Goal: Find specific page/section: Find specific page/section

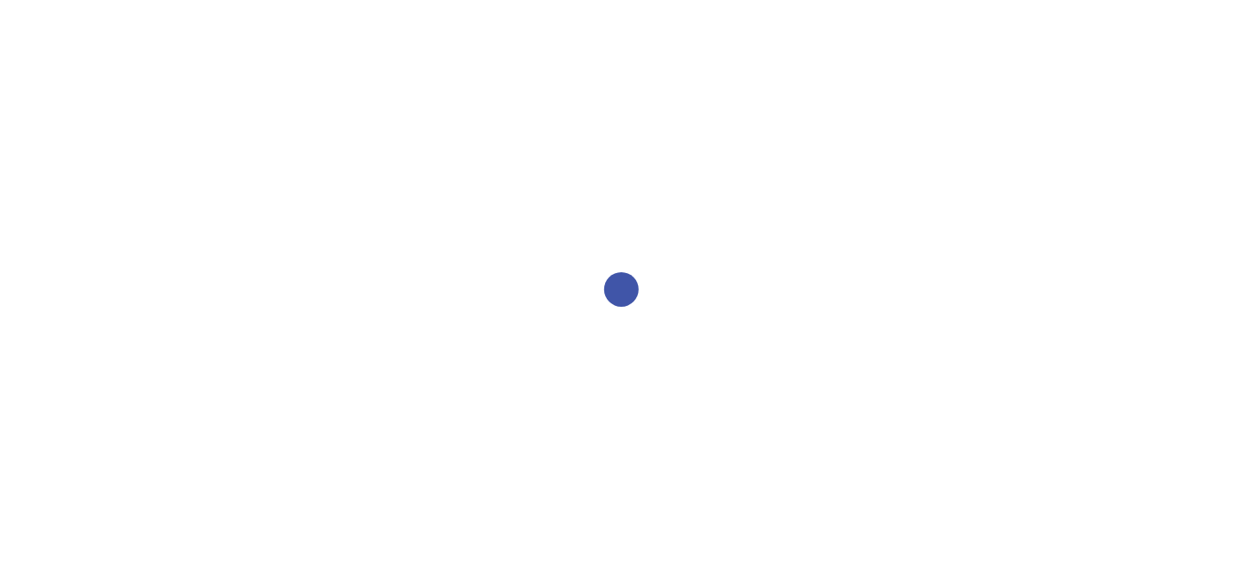
select select "2bed604d-1099-4043-b1bc-2365e8740244"
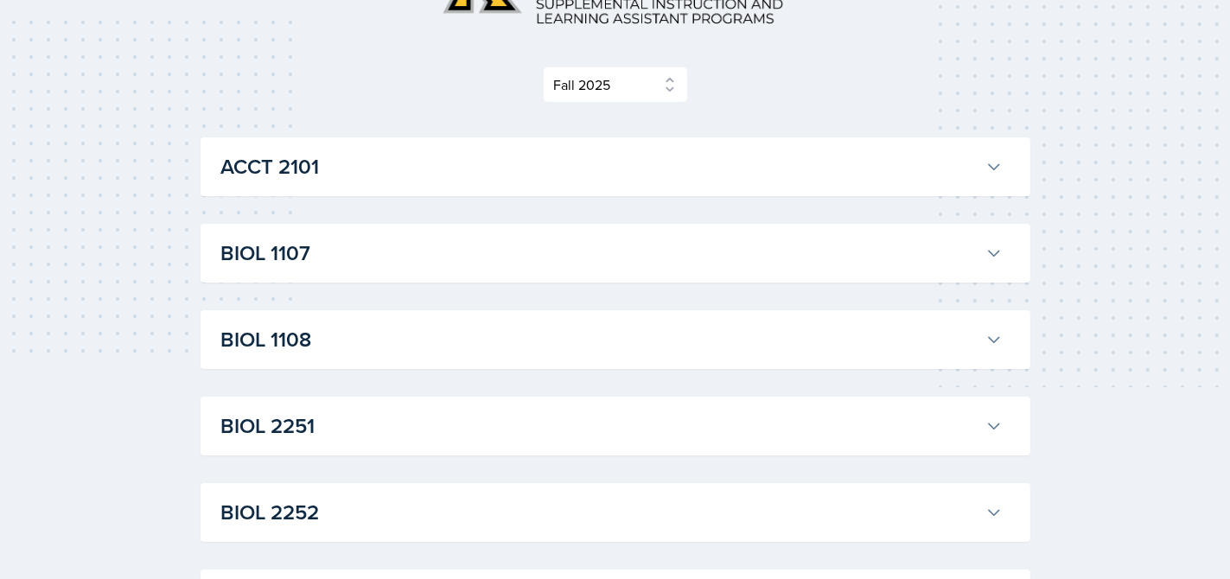
scroll to position [194, 0]
click at [280, 256] on h3 "BIOL 1107" at bounding box center [599, 251] width 757 height 31
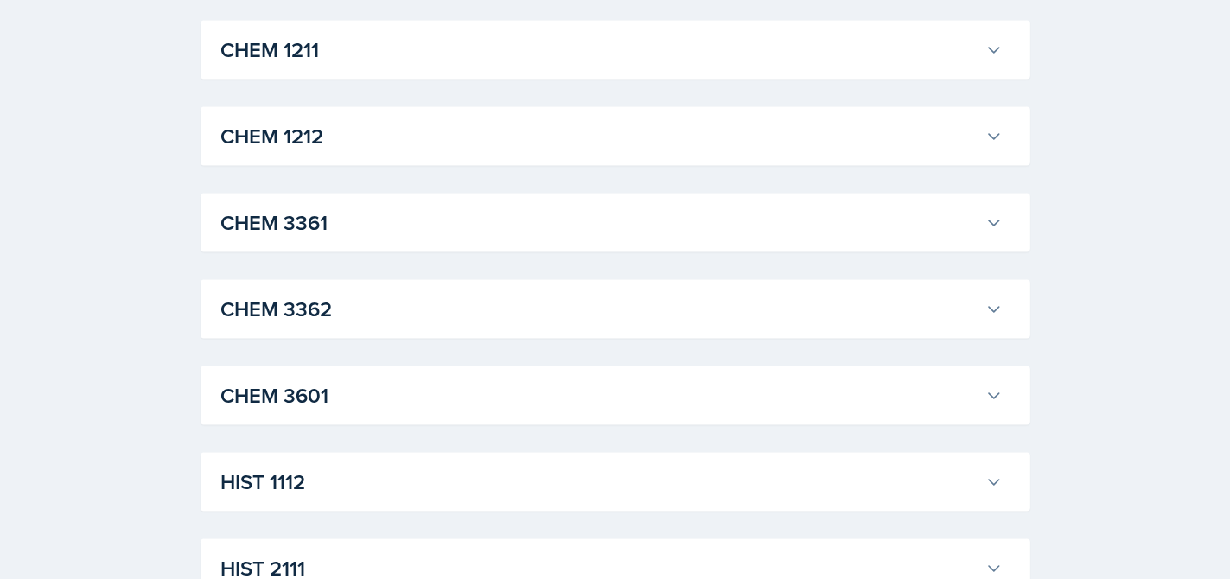
scroll to position [2445, 0]
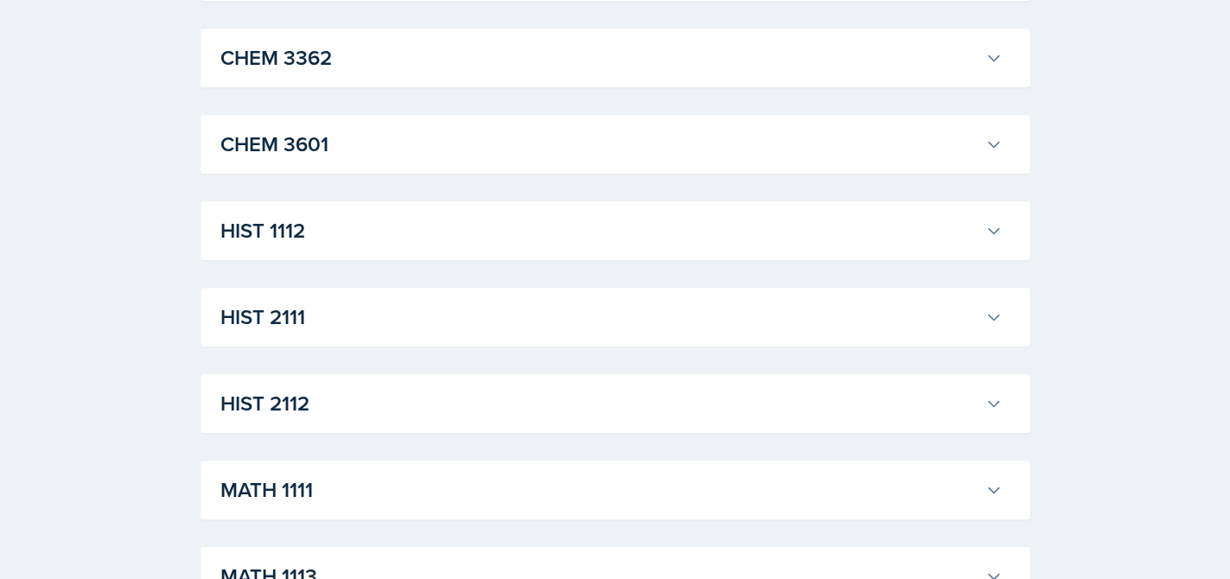
scroll to position [4867, 0]
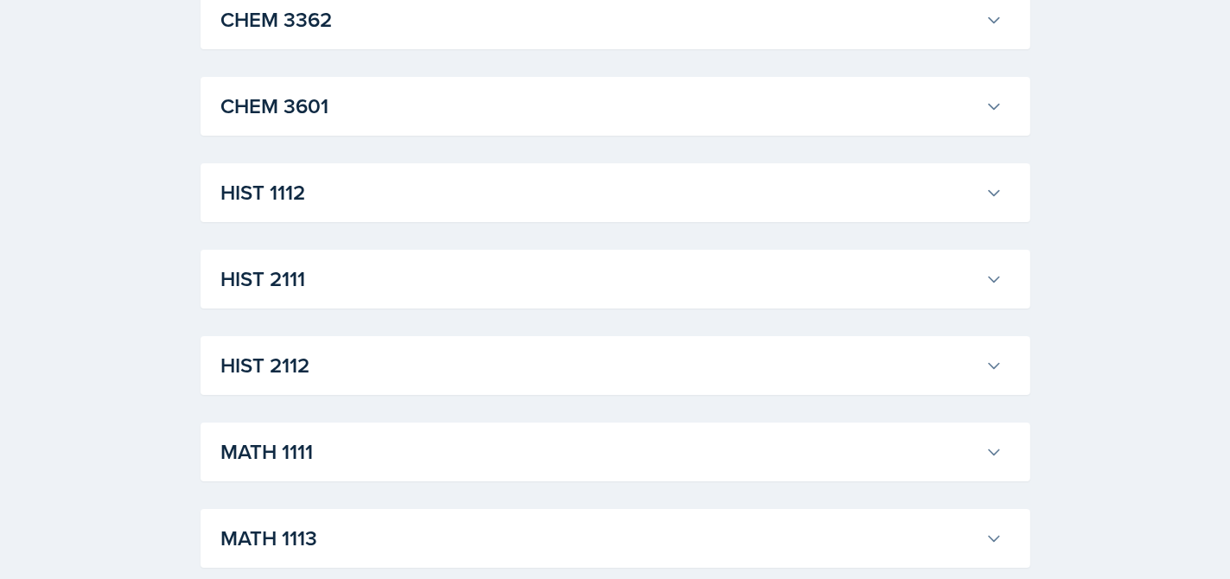
scroll to position [5736, 0]
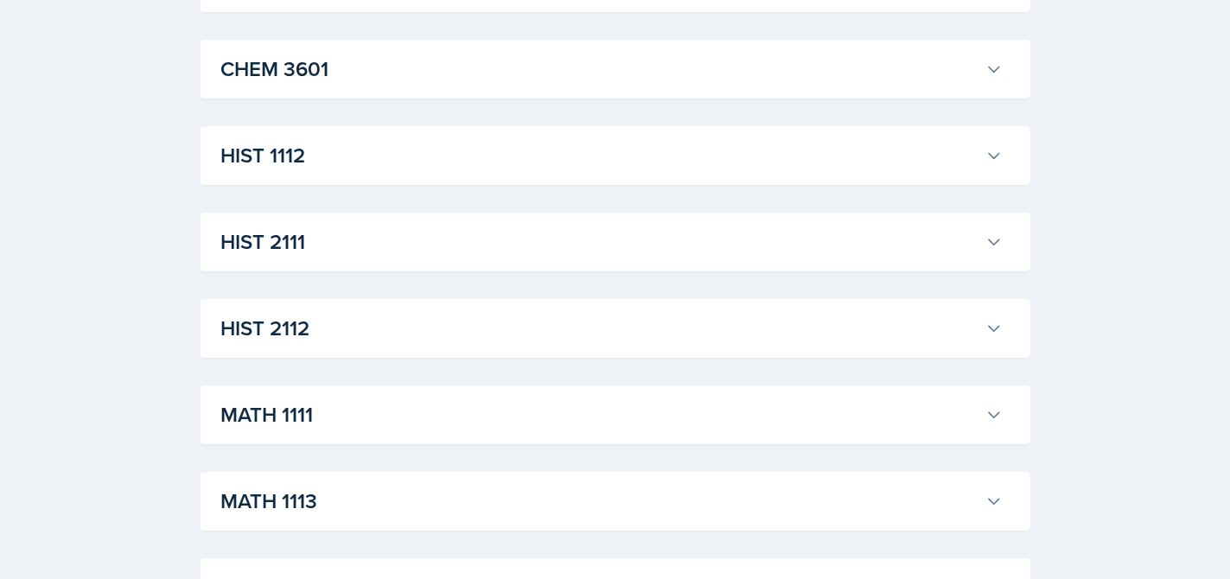
scroll to position [6206, 0]
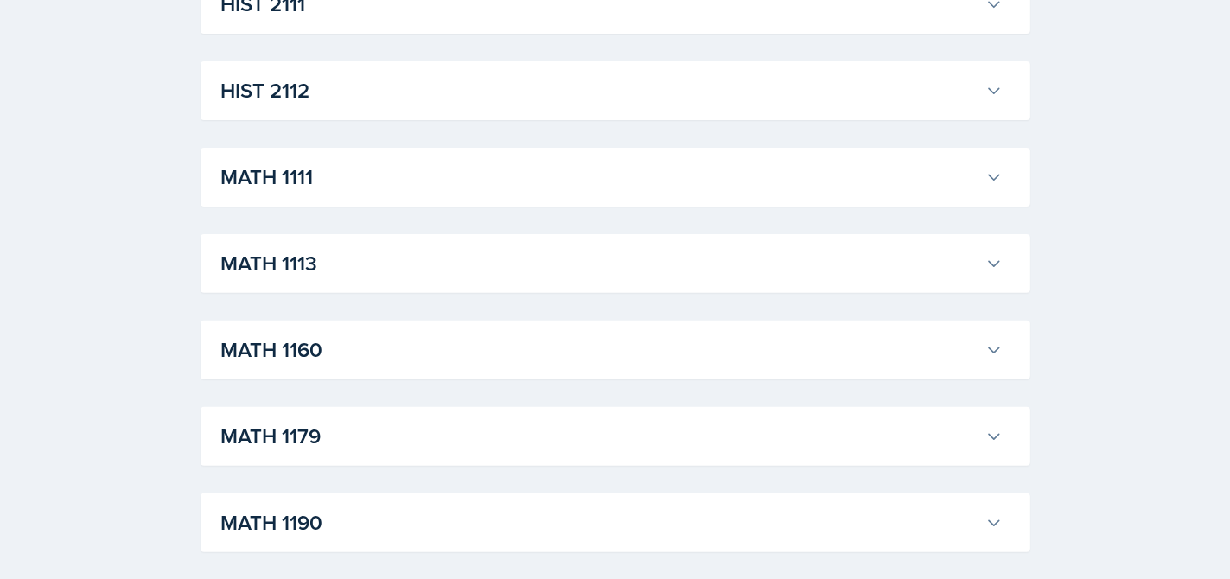
scroll to position [6659, 0]
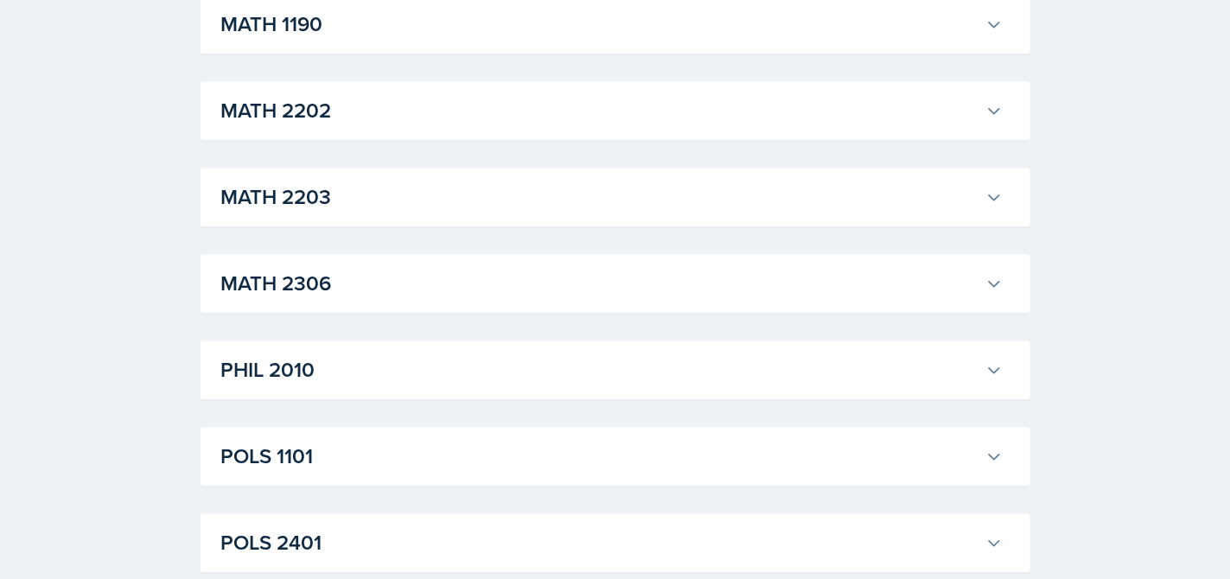
scroll to position [10020, 0]
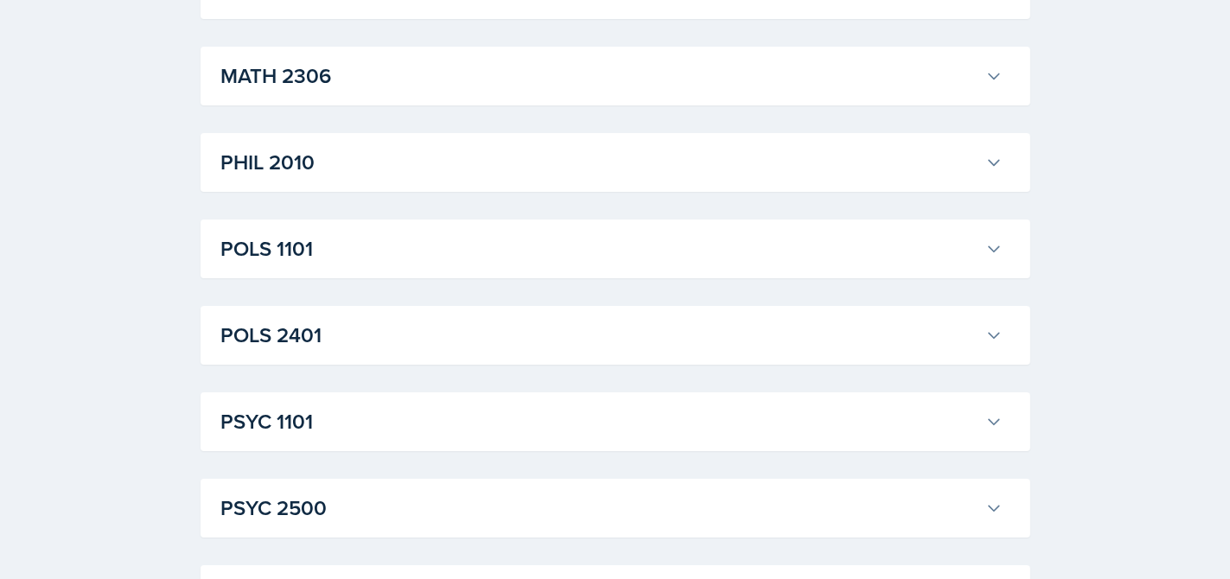
scroll to position [12426, 0]
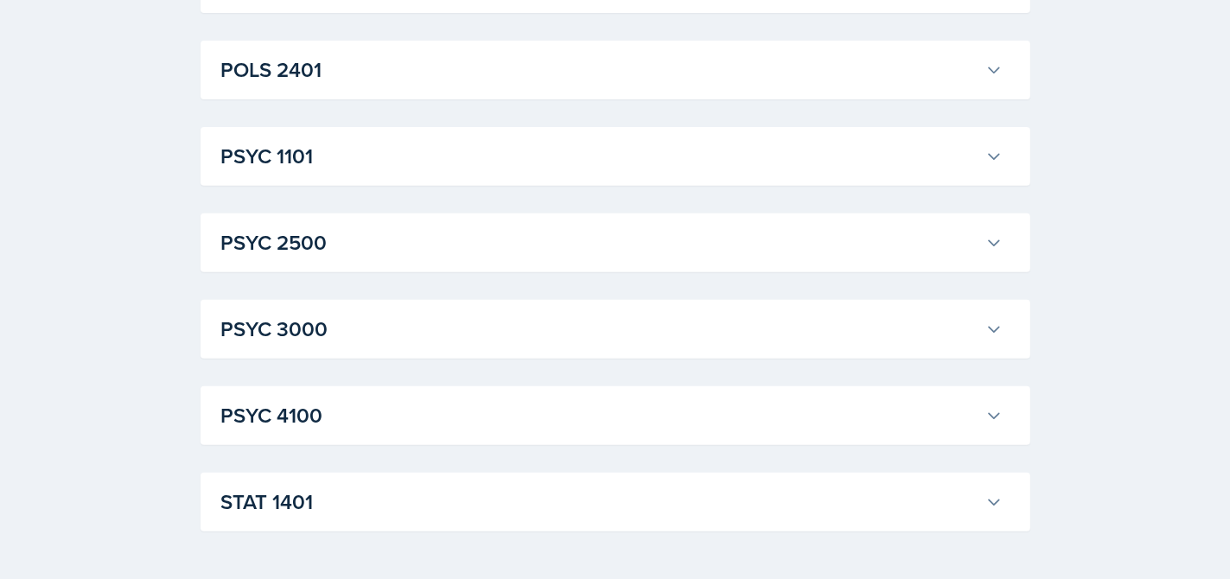
scroll to position [12913, 0]
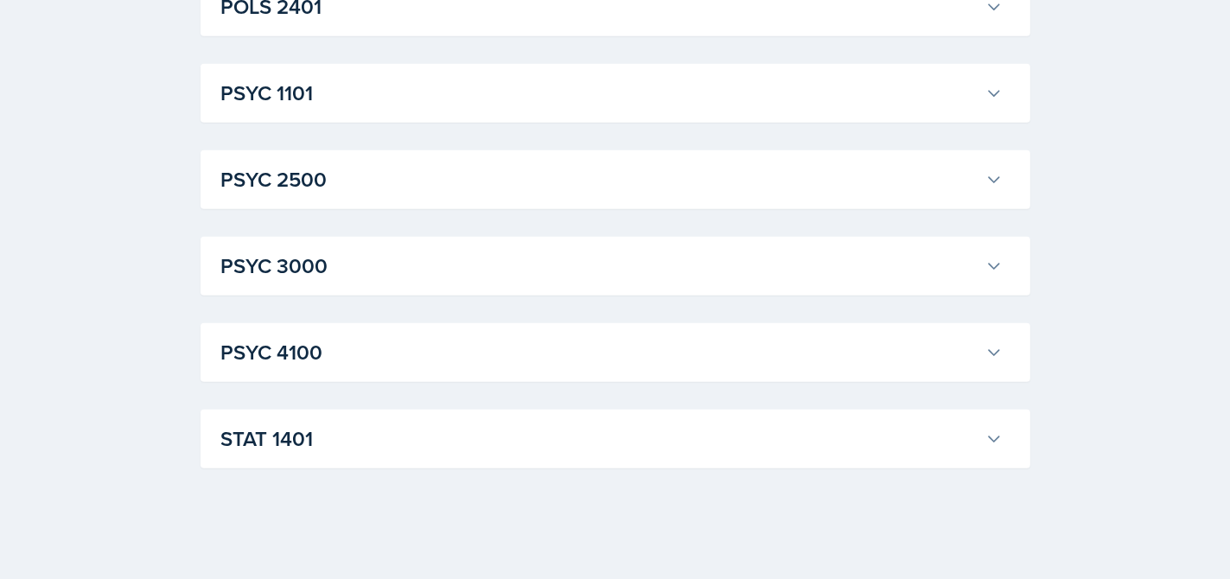
scroll to position [14137, 0]
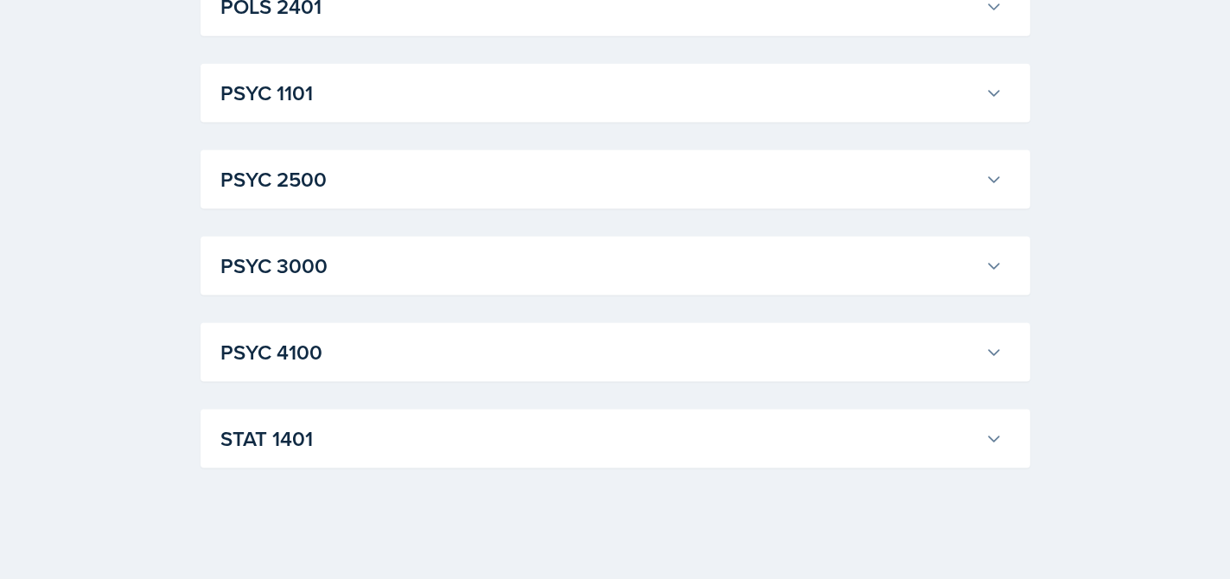
scroll to position [15184, 0]
